Goal: Task Accomplishment & Management: Complete application form

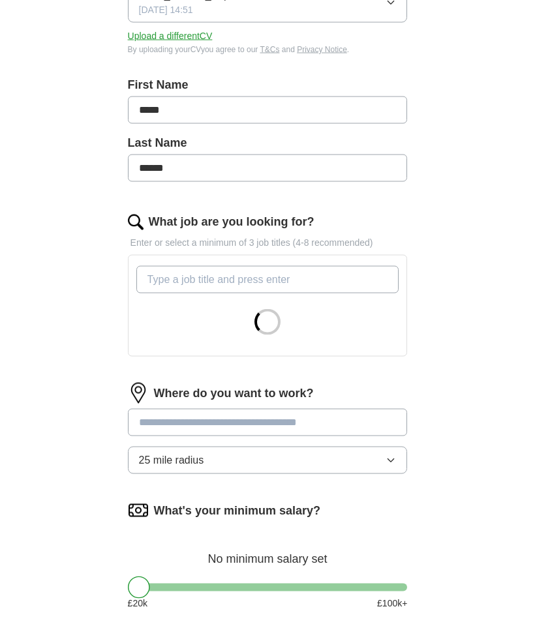
click at [360, 419] on input at bounding box center [268, 422] width 280 height 27
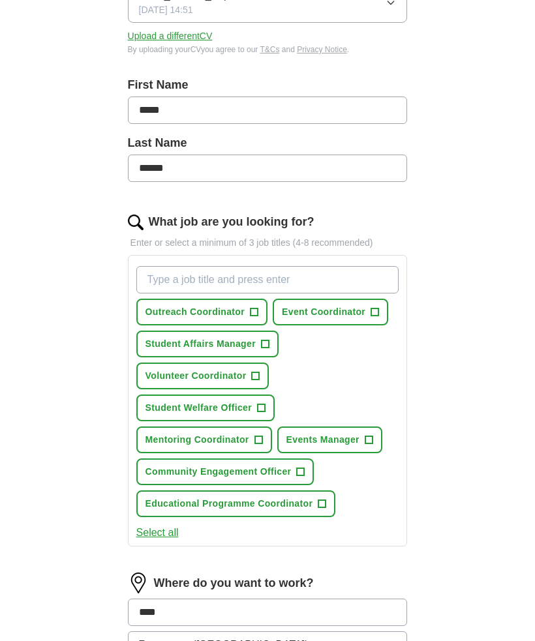
scroll to position [426, 0]
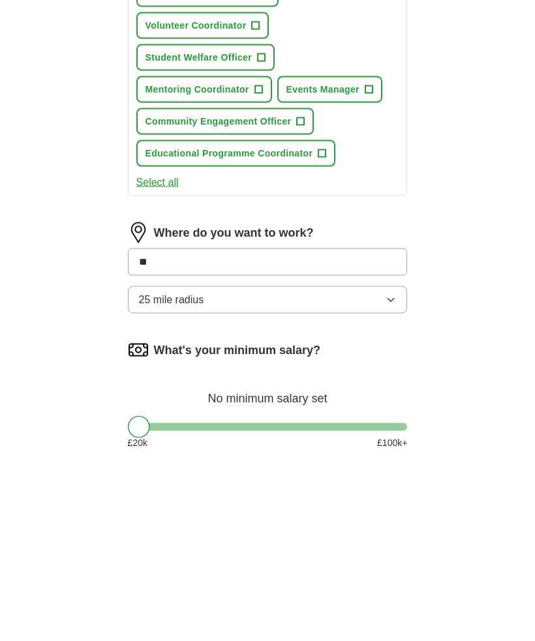
type input "*"
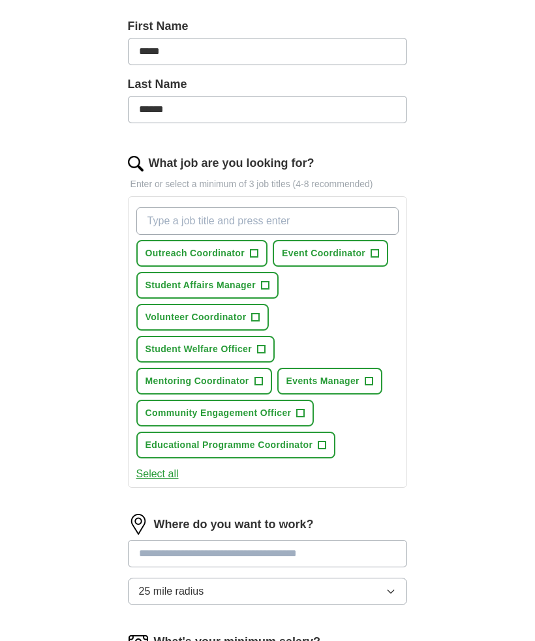
scroll to position [297, 0]
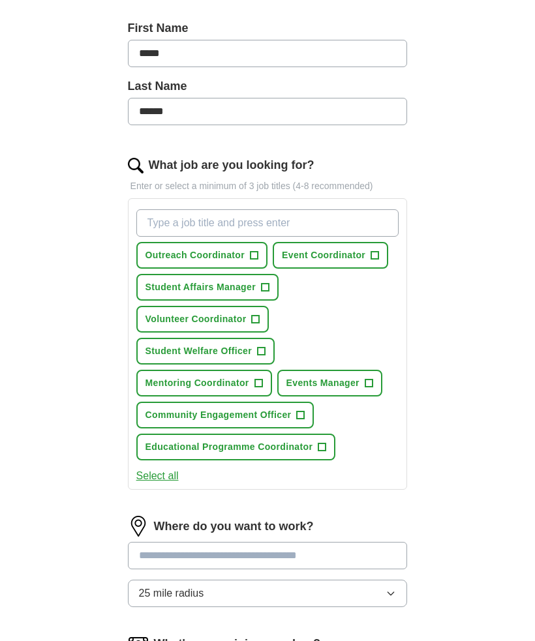
click at [252, 257] on span "+" at bounding box center [254, 255] width 8 height 10
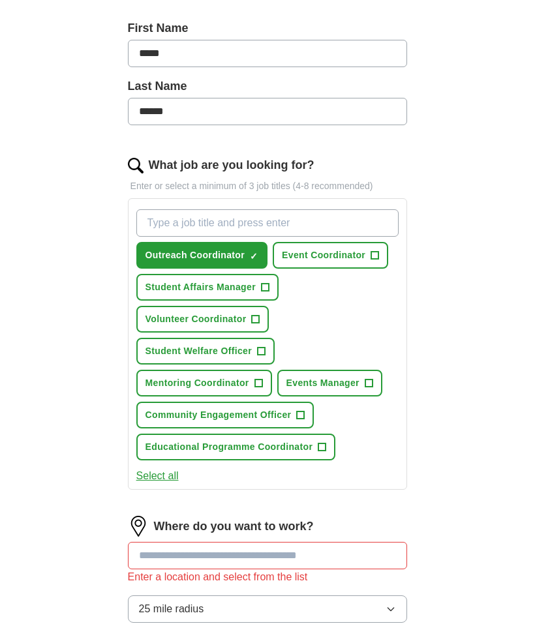
click at [262, 357] on span "+" at bounding box center [261, 351] width 8 height 10
click at [248, 387] on span "Mentoring Coordinator" at bounding box center [197, 383] width 104 height 14
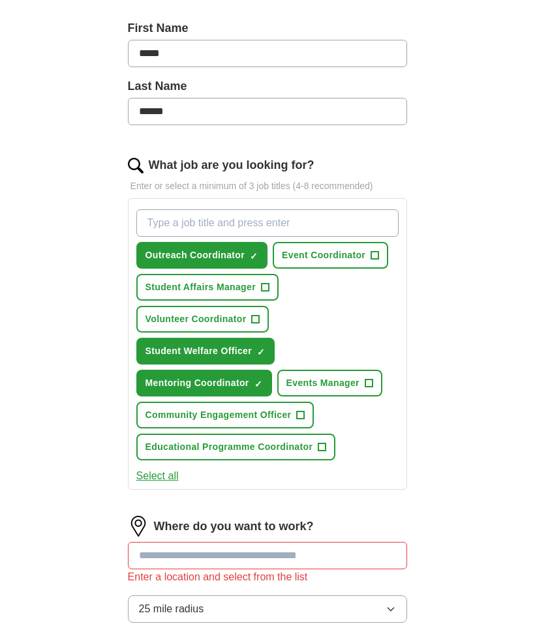
click at [300, 413] on span "+" at bounding box center [301, 415] width 8 height 10
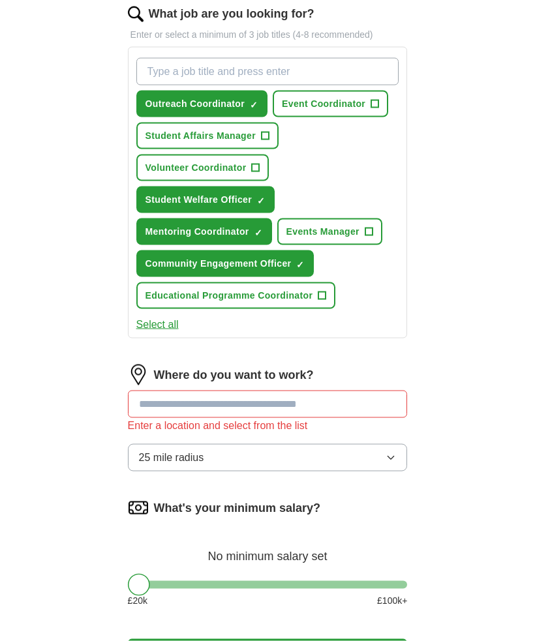
scroll to position [452, 0]
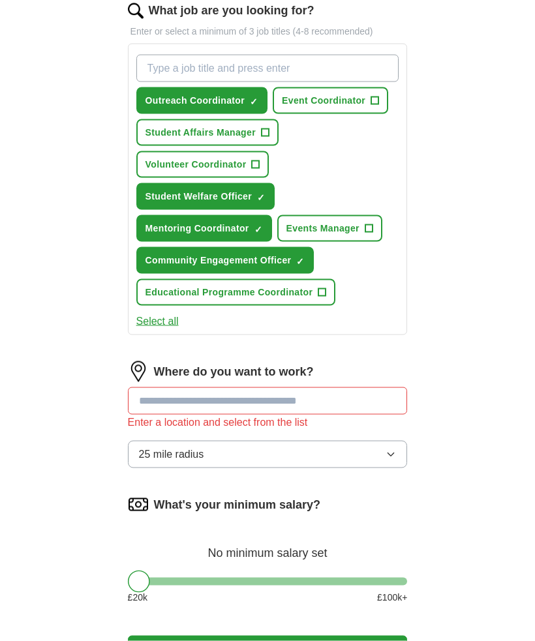
click at [367, 402] on input at bounding box center [268, 400] width 280 height 27
type input "**********"
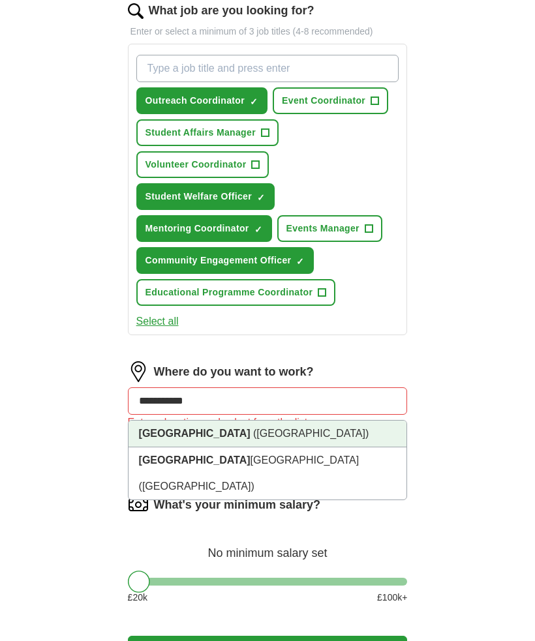
click at [370, 431] on li "[GEOGRAPHIC_DATA] ([GEOGRAPHIC_DATA])" at bounding box center [267, 434] width 279 height 27
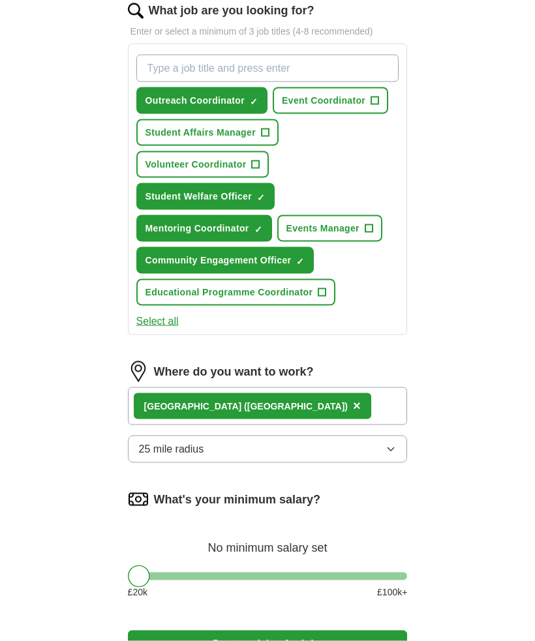
scroll to position [453, 0]
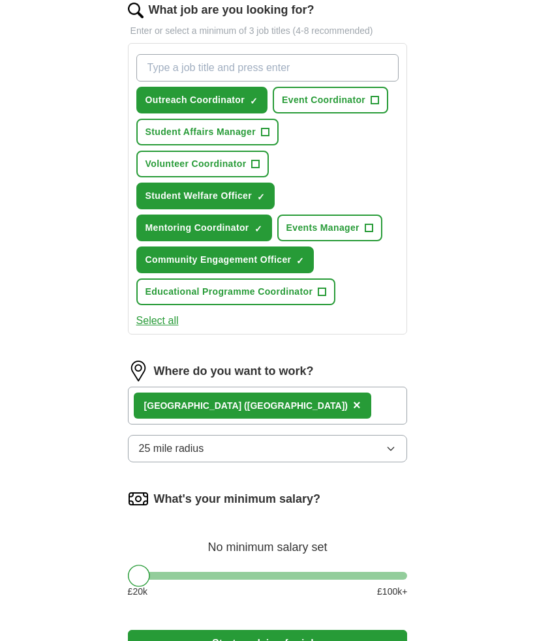
click at [312, 446] on button "25 mile radius" at bounding box center [268, 448] width 280 height 27
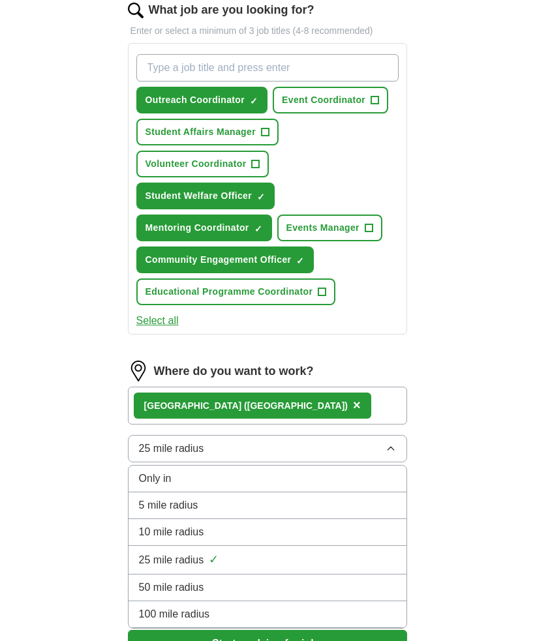
click at [289, 506] on div "5 mile radius" at bounding box center [268, 506] width 258 height 16
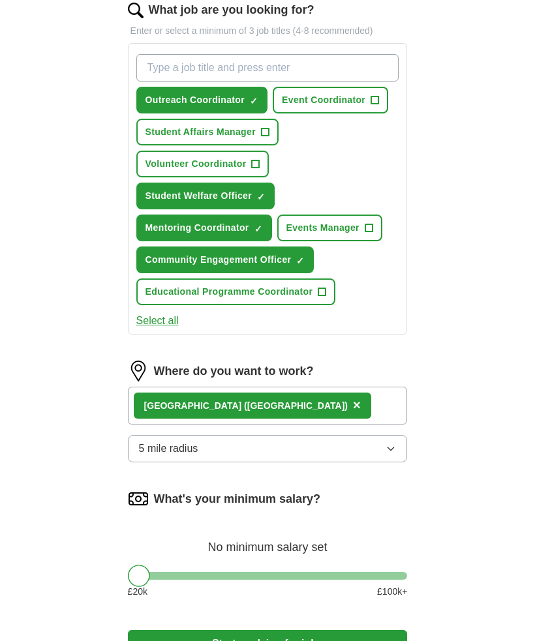
click at [339, 447] on button "5 mile radius" at bounding box center [268, 448] width 280 height 27
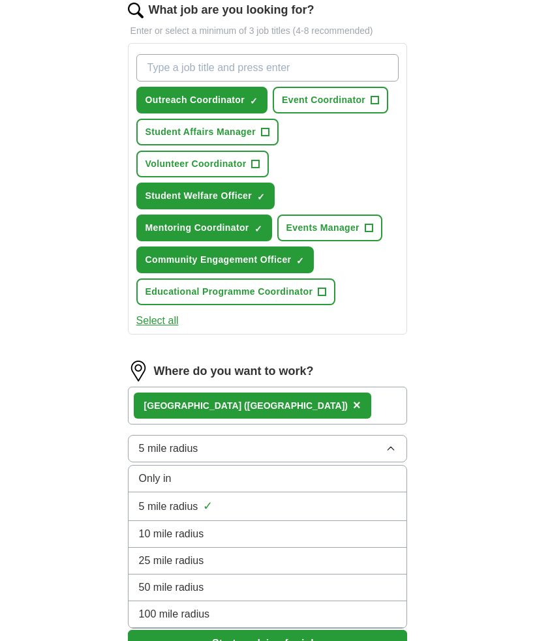
click at [292, 478] on div "Only in" at bounding box center [268, 479] width 258 height 16
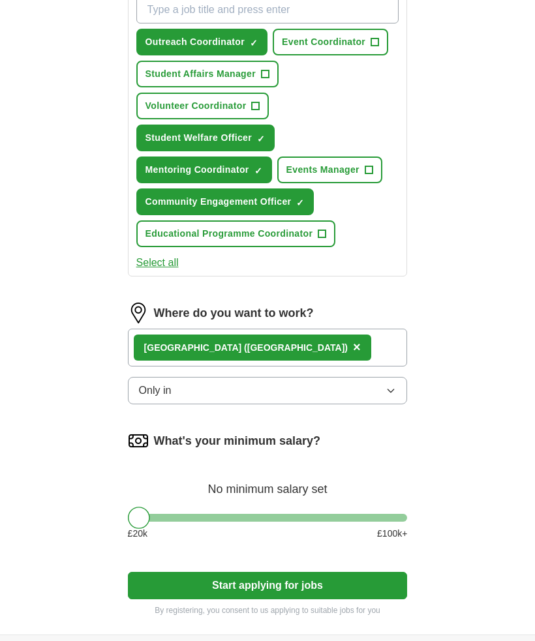
scroll to position [506, 0]
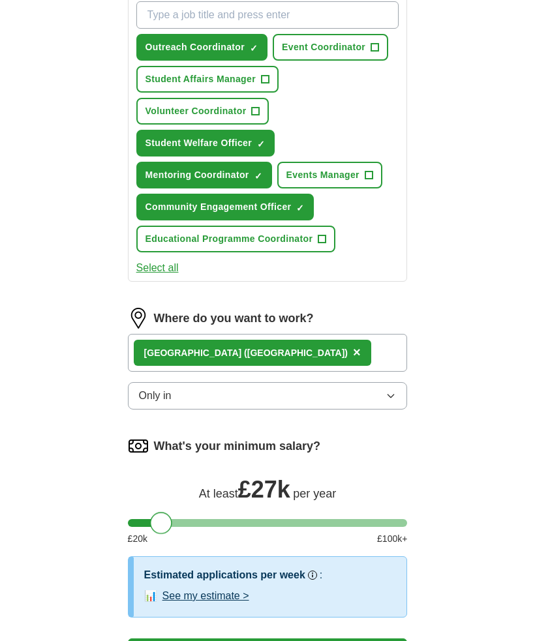
click at [270, 645] on button "Start applying for jobs" at bounding box center [268, 652] width 280 height 27
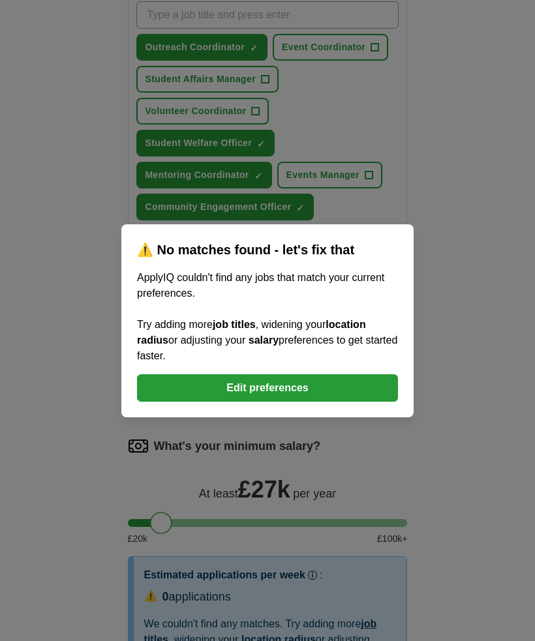
click at [381, 402] on button "Edit preferences" at bounding box center [267, 387] width 261 height 27
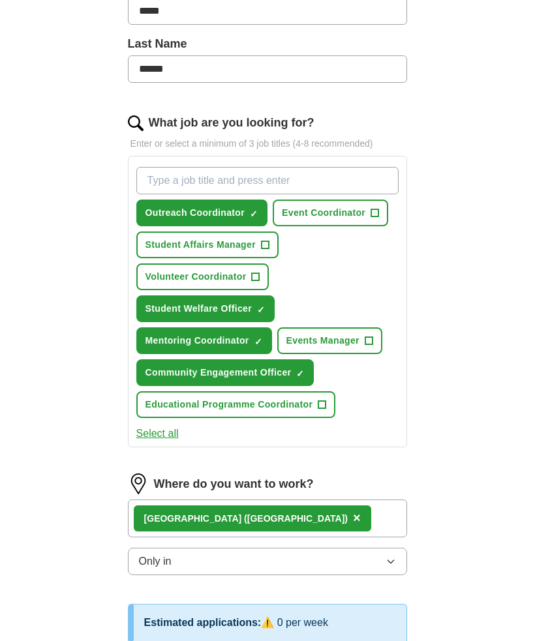
scroll to position [324, 0]
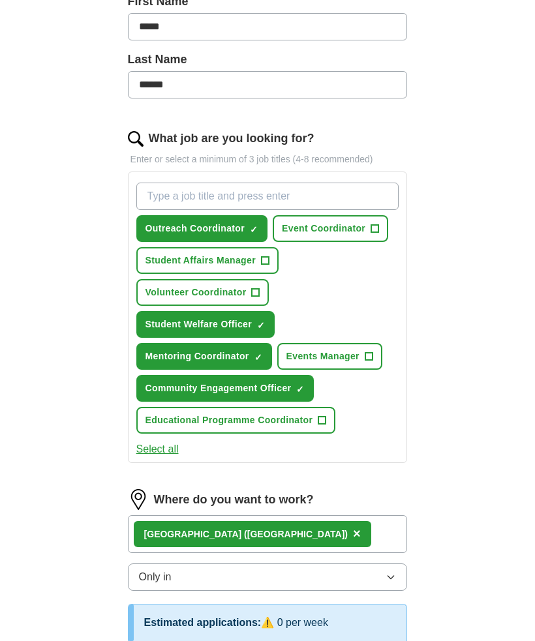
click at [231, 221] on button "Outreach Coordinator ✓ ×" at bounding box center [201, 228] width 131 height 27
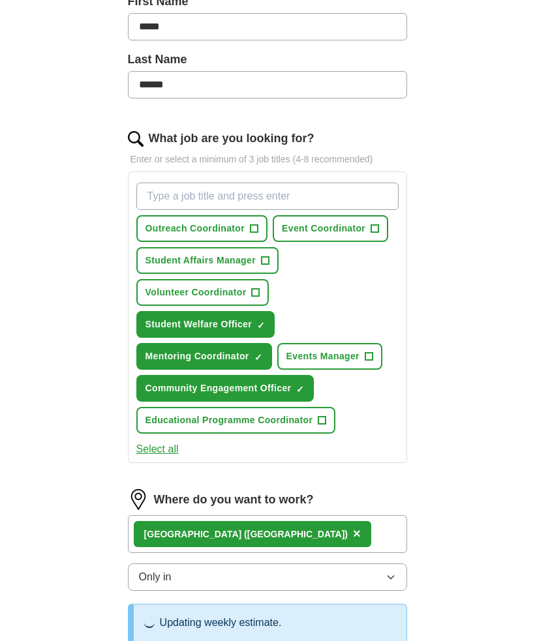
click at [241, 320] on span "Student Welfare Officer" at bounding box center [198, 325] width 106 height 14
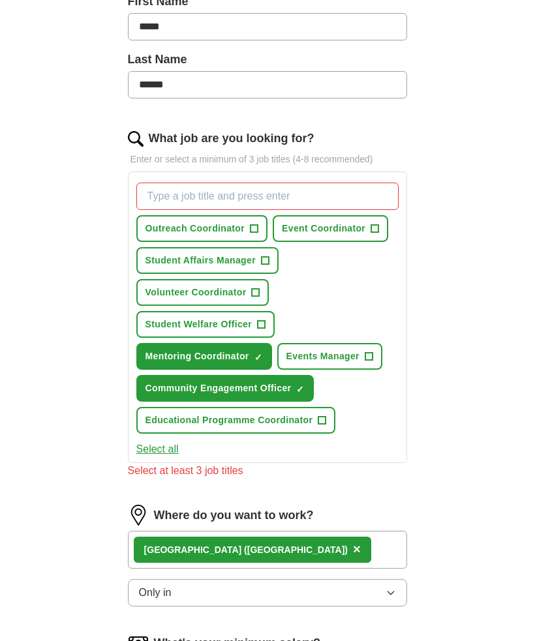
click at [241, 320] on span "Student Welfare Officer" at bounding box center [198, 325] width 106 height 14
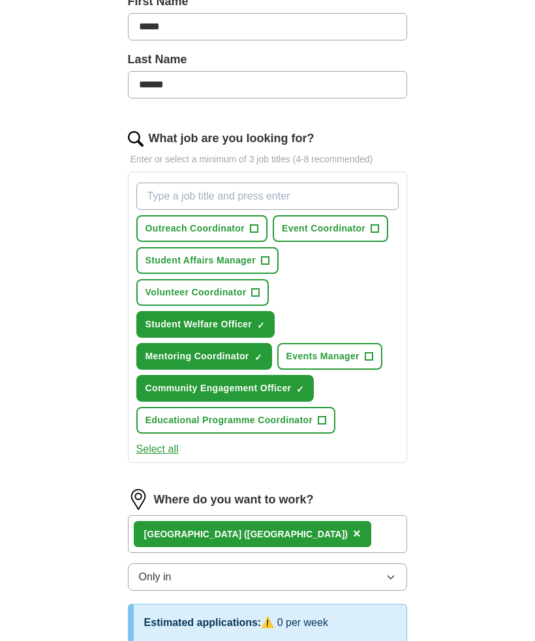
click at [254, 328] on button "Student Welfare Officer ✓ ×" at bounding box center [205, 324] width 138 height 27
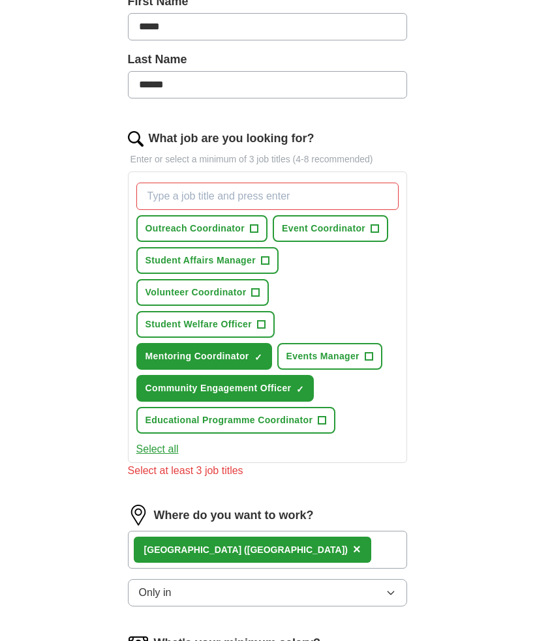
click at [241, 355] on span "Mentoring Coordinator" at bounding box center [197, 357] width 104 height 14
click at [237, 389] on span "Community Engagement Officer" at bounding box center [218, 389] width 146 height 14
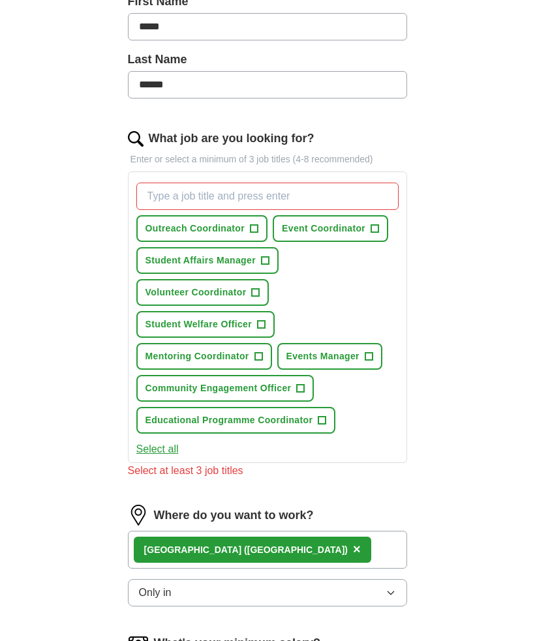
click at [292, 207] on input "What job are you looking for?" at bounding box center [267, 196] width 263 height 27
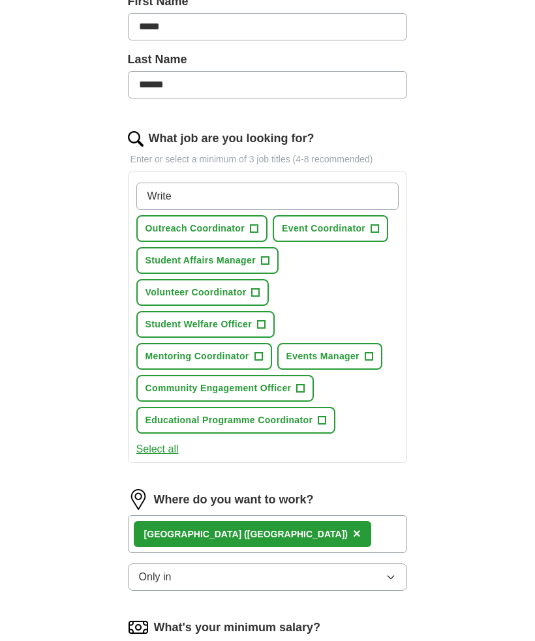
type input "Writer"
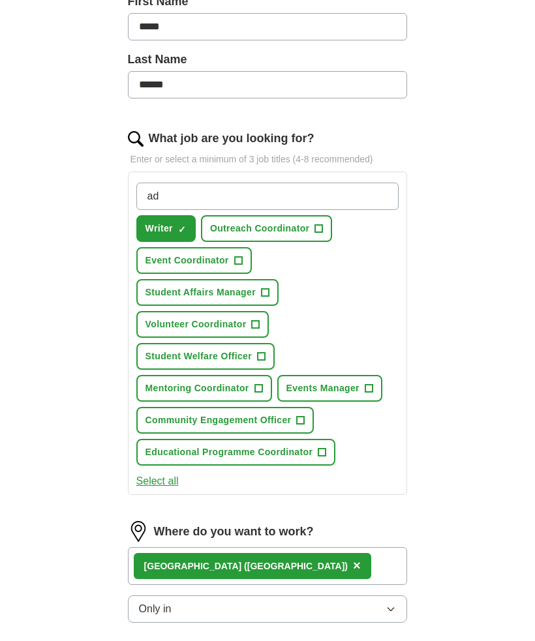
type input "a"
type input "Administration"
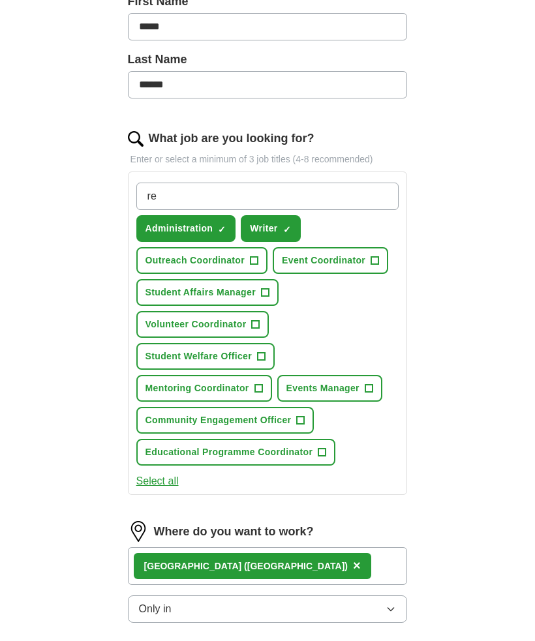
type input "r"
type input "Assistant"
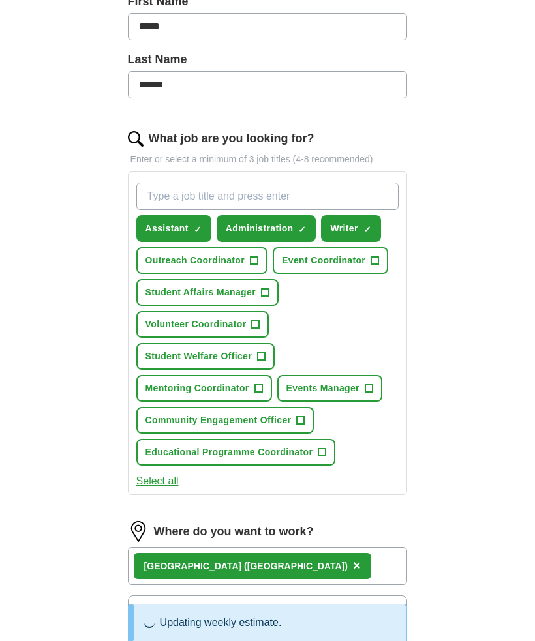
click at [492, 367] on div "ApplyIQ Let ApplyIQ do the hard work of searching and applying for jobs. Just t…" at bounding box center [267, 354] width 501 height 1276
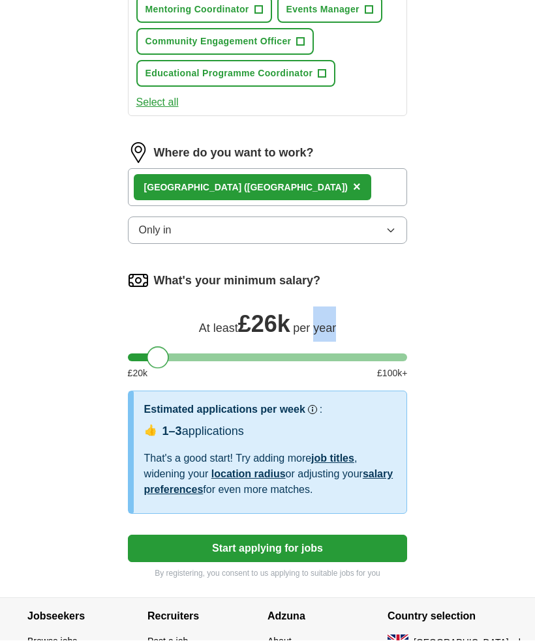
scroll to position [680, 0]
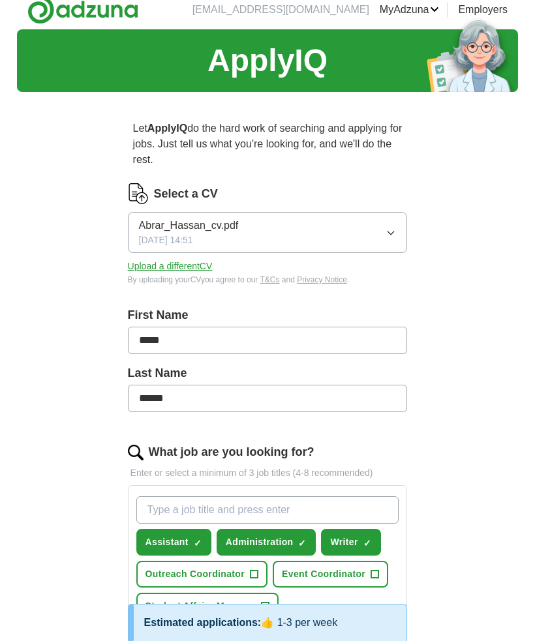
scroll to position [0, 0]
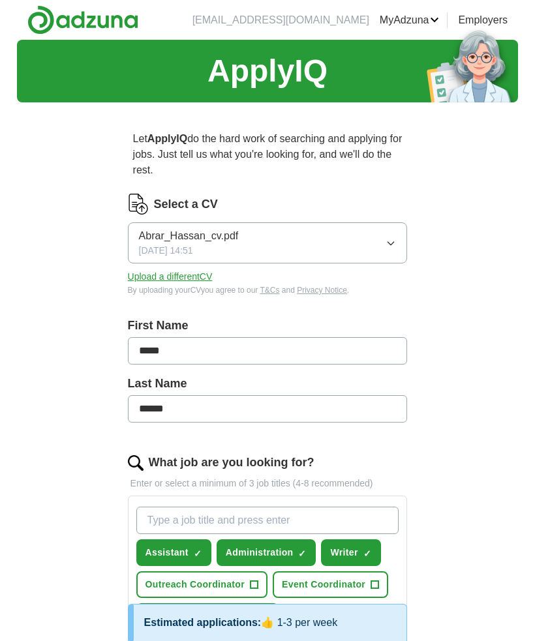
click at [197, 547] on button "Assistant ✓ ×" at bounding box center [173, 552] width 75 height 27
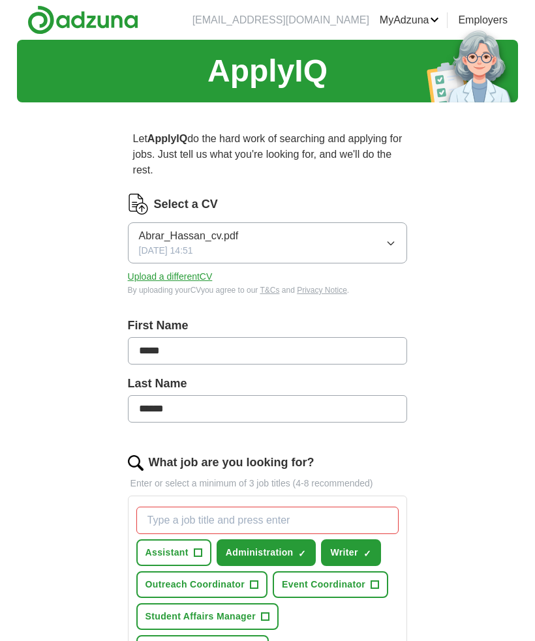
click at [279, 551] on span "Administration" at bounding box center [260, 553] width 68 height 14
click at [346, 549] on span "Writer" at bounding box center [343, 553] width 27 height 14
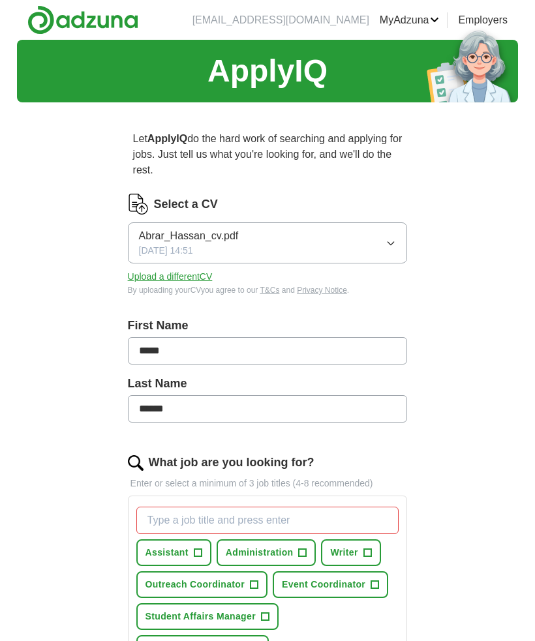
click at [0, 0] on link "Posted jobs" at bounding box center [0, 0] width 0 height 0
